Goal: Find specific page/section: Find specific page/section

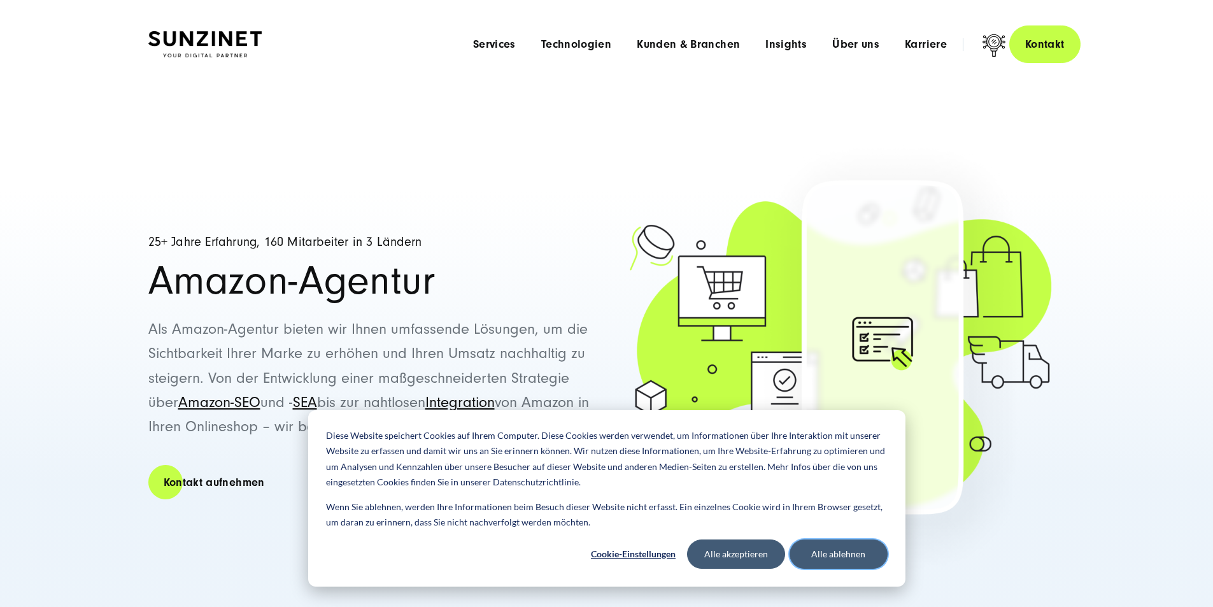
click at [840, 556] on button "Alle ablehnen" at bounding box center [839, 553] width 98 height 29
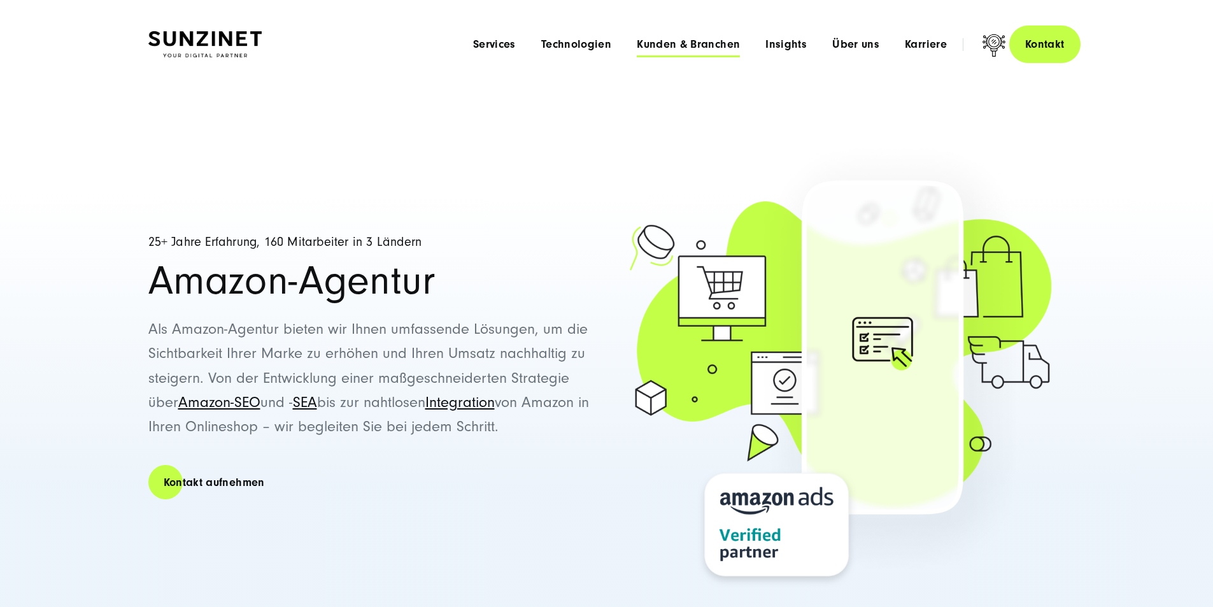
click at [686, 43] on span "Kunden & Branchen" at bounding box center [688, 44] width 103 height 13
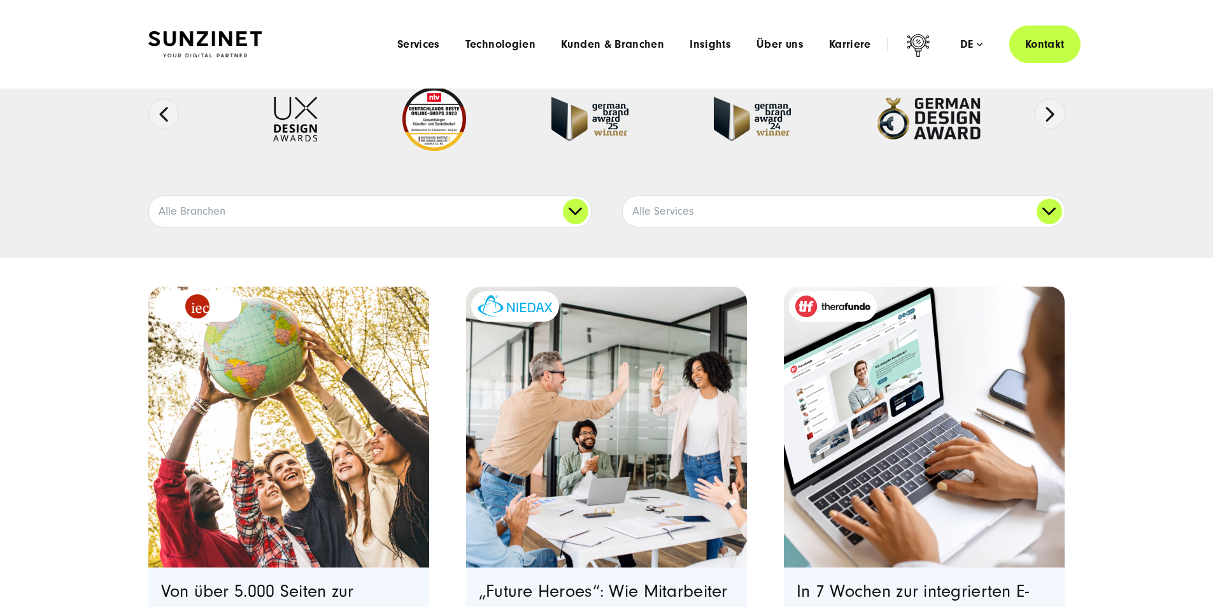
scroll to position [127, 0]
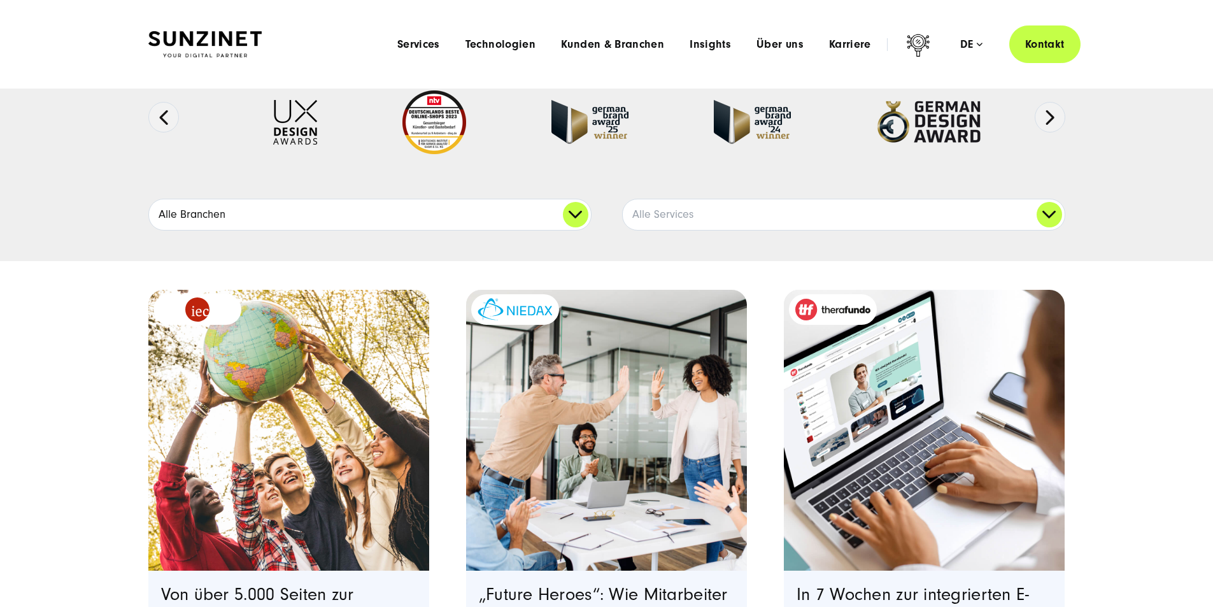
click at [581, 230] on link "Alle Branchen" at bounding box center [370, 214] width 442 height 31
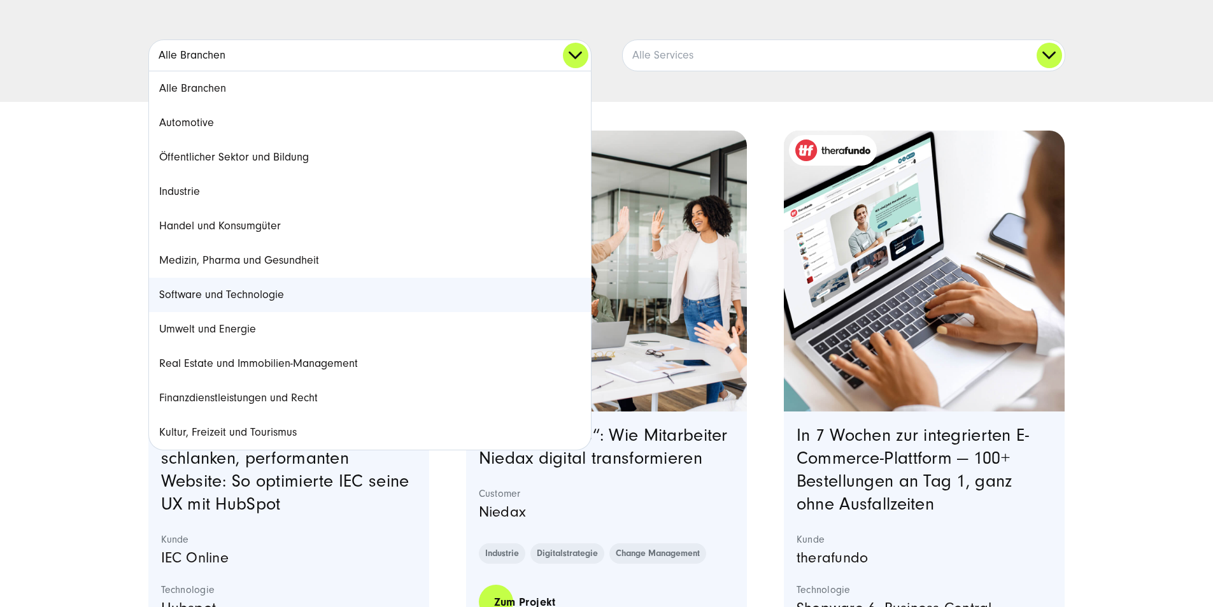
scroll to position [318, 0]
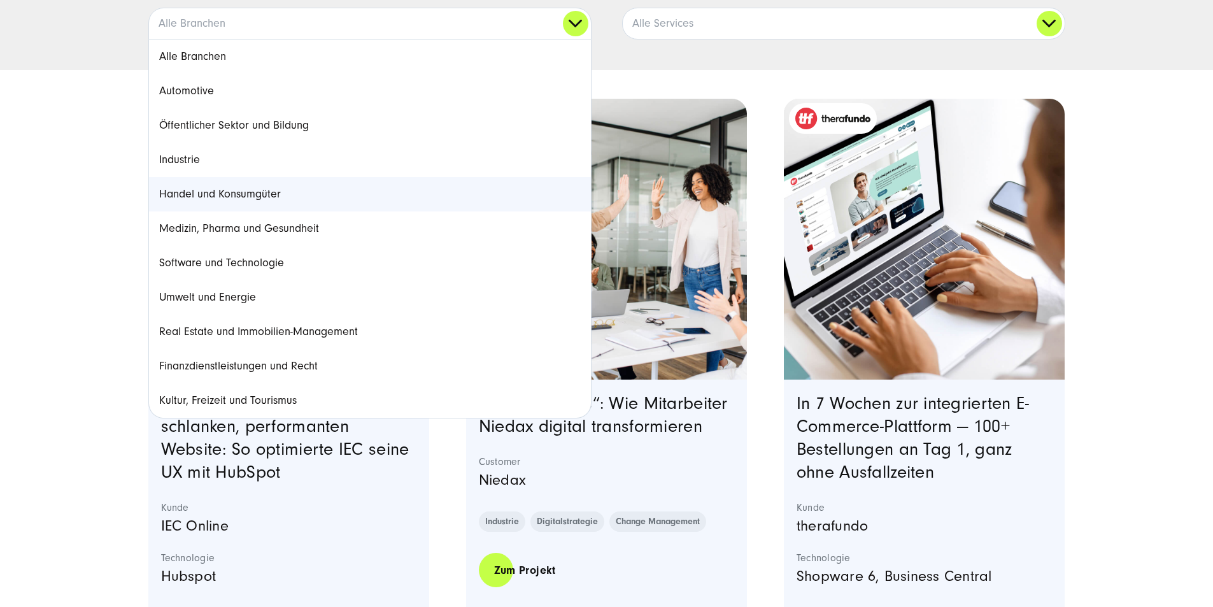
click at [226, 211] on link "Handel und Konsumgüter" at bounding box center [370, 194] width 442 height 34
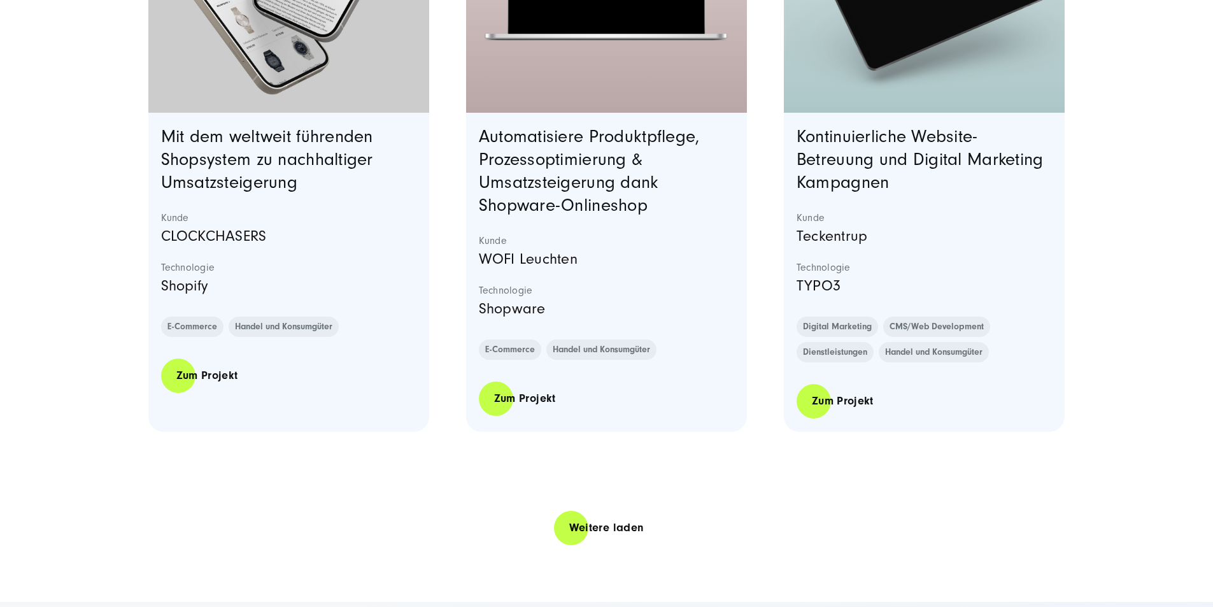
scroll to position [2866, 0]
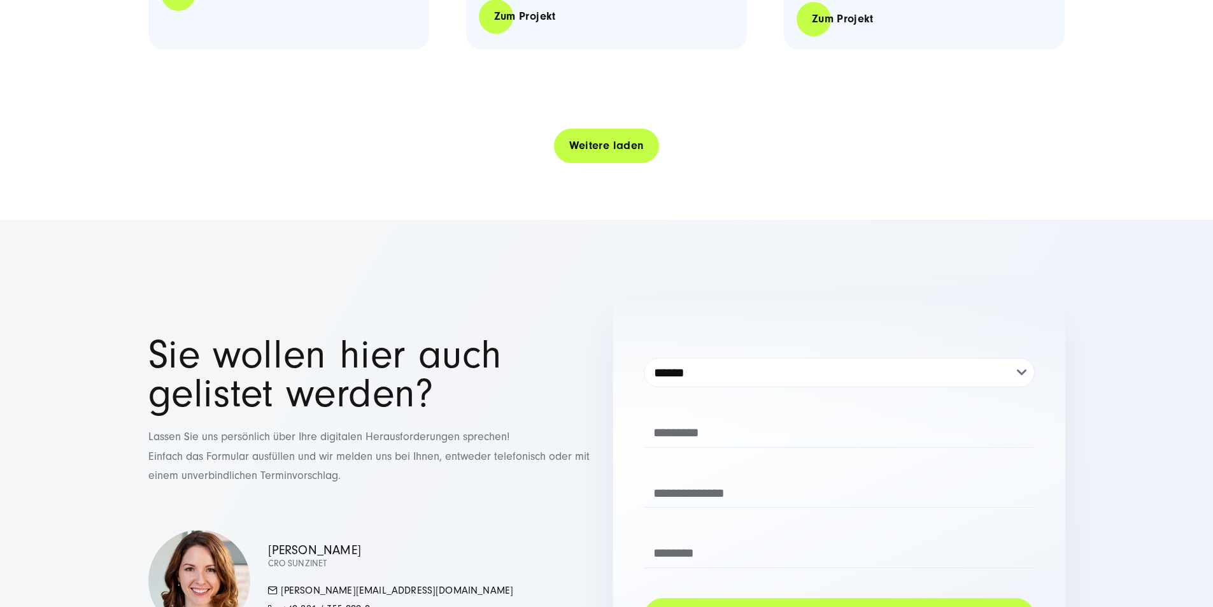
click at [594, 164] on link "Weitere laden" at bounding box center [607, 145] width 106 height 36
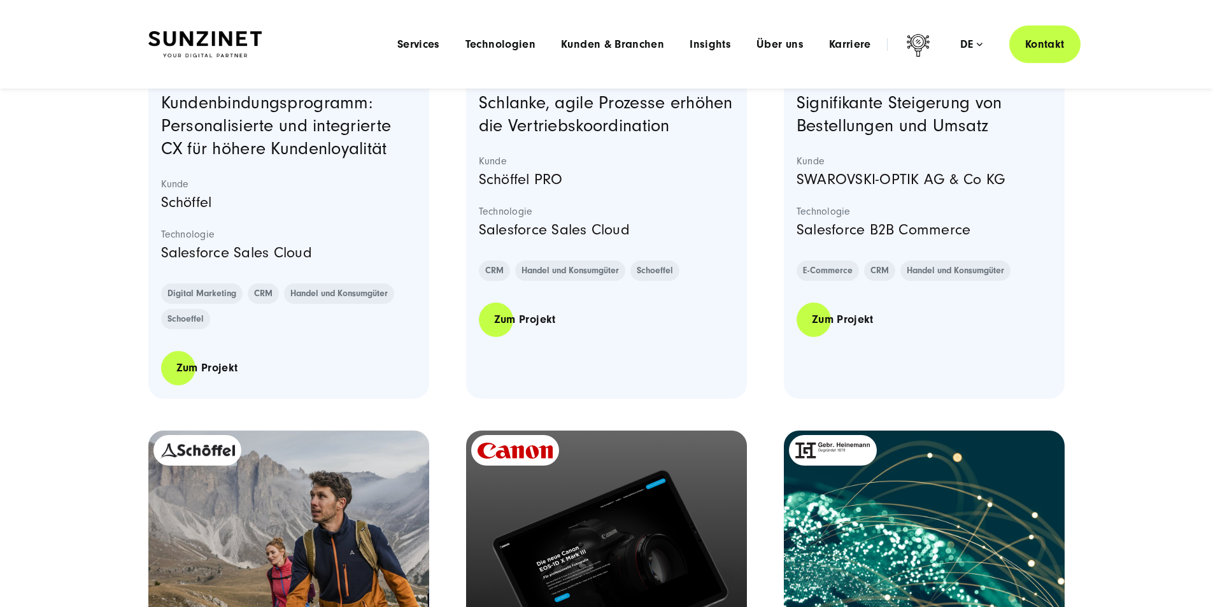
scroll to position [0, 0]
